Goal: Task Accomplishment & Management: Manage account settings

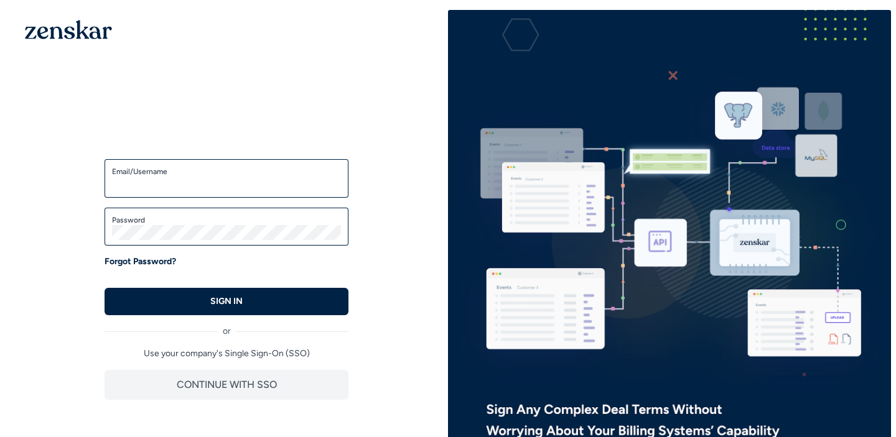
type input "**********"
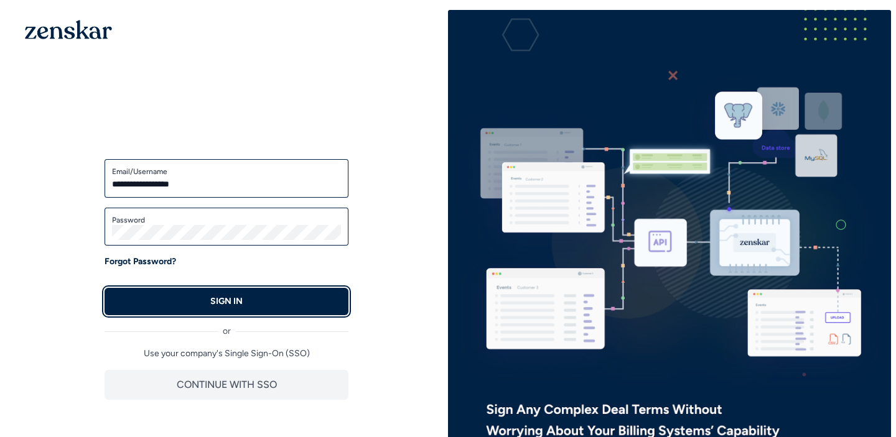
click at [300, 300] on button "SIGN IN" at bounding box center [227, 301] width 244 height 27
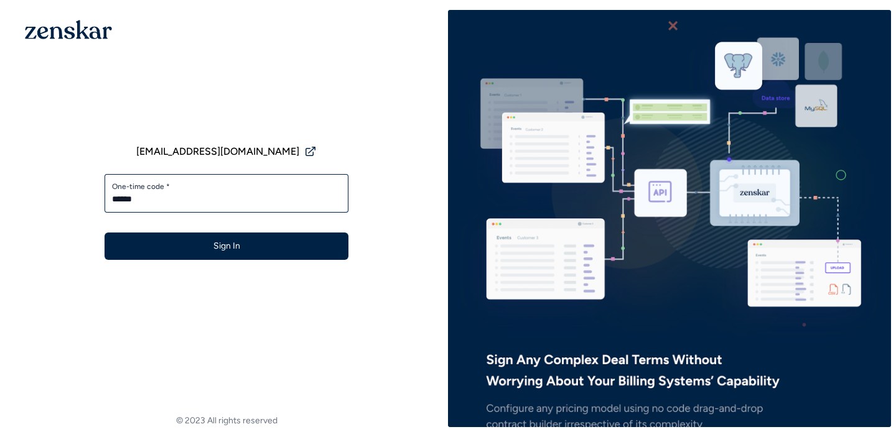
type input "******"
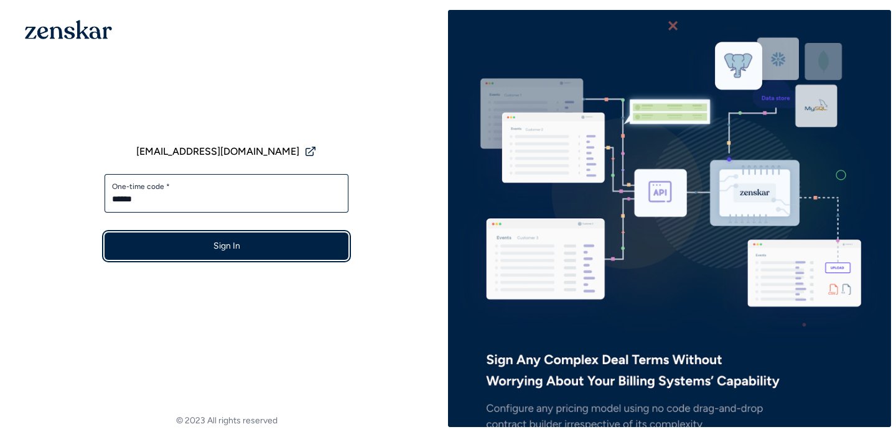
click at [328, 256] on button "Sign In" at bounding box center [227, 246] width 244 height 27
